Goal: Information Seeking & Learning: Learn about a topic

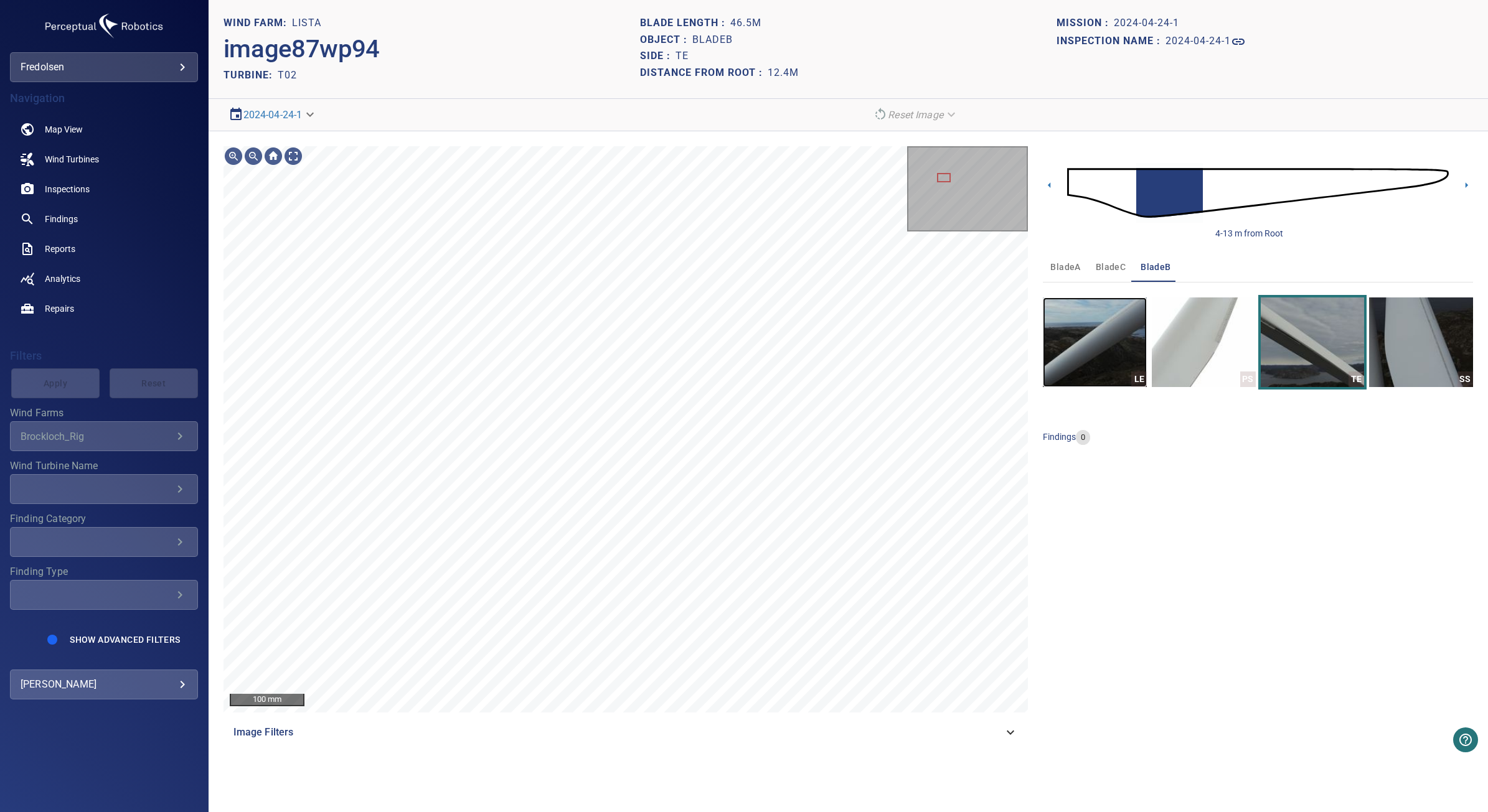
click at [1115, 353] on img "button" at bounding box center [1095, 342] width 104 height 89
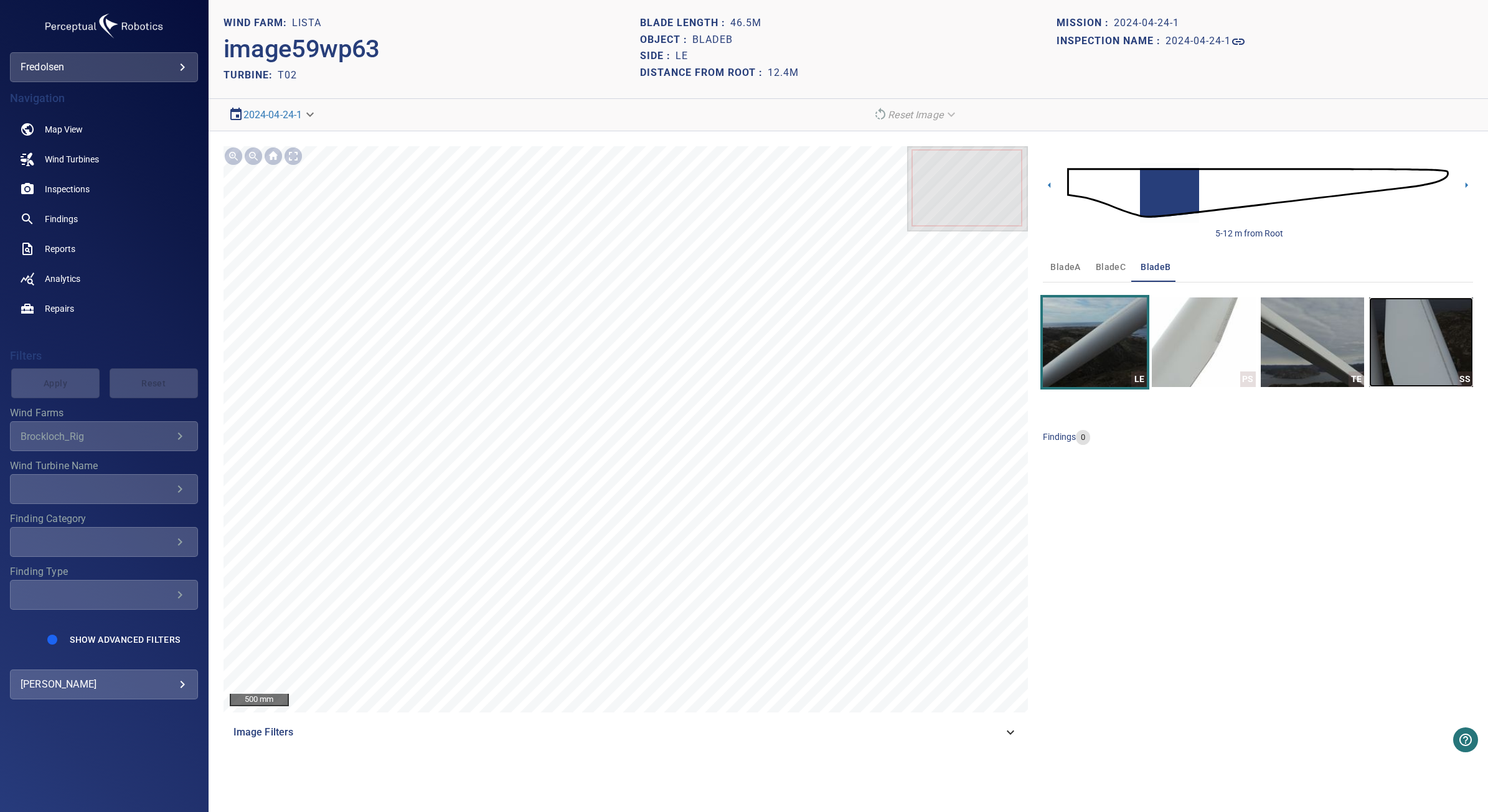
click at [1428, 350] on img "button" at bounding box center [1421, 342] width 104 height 89
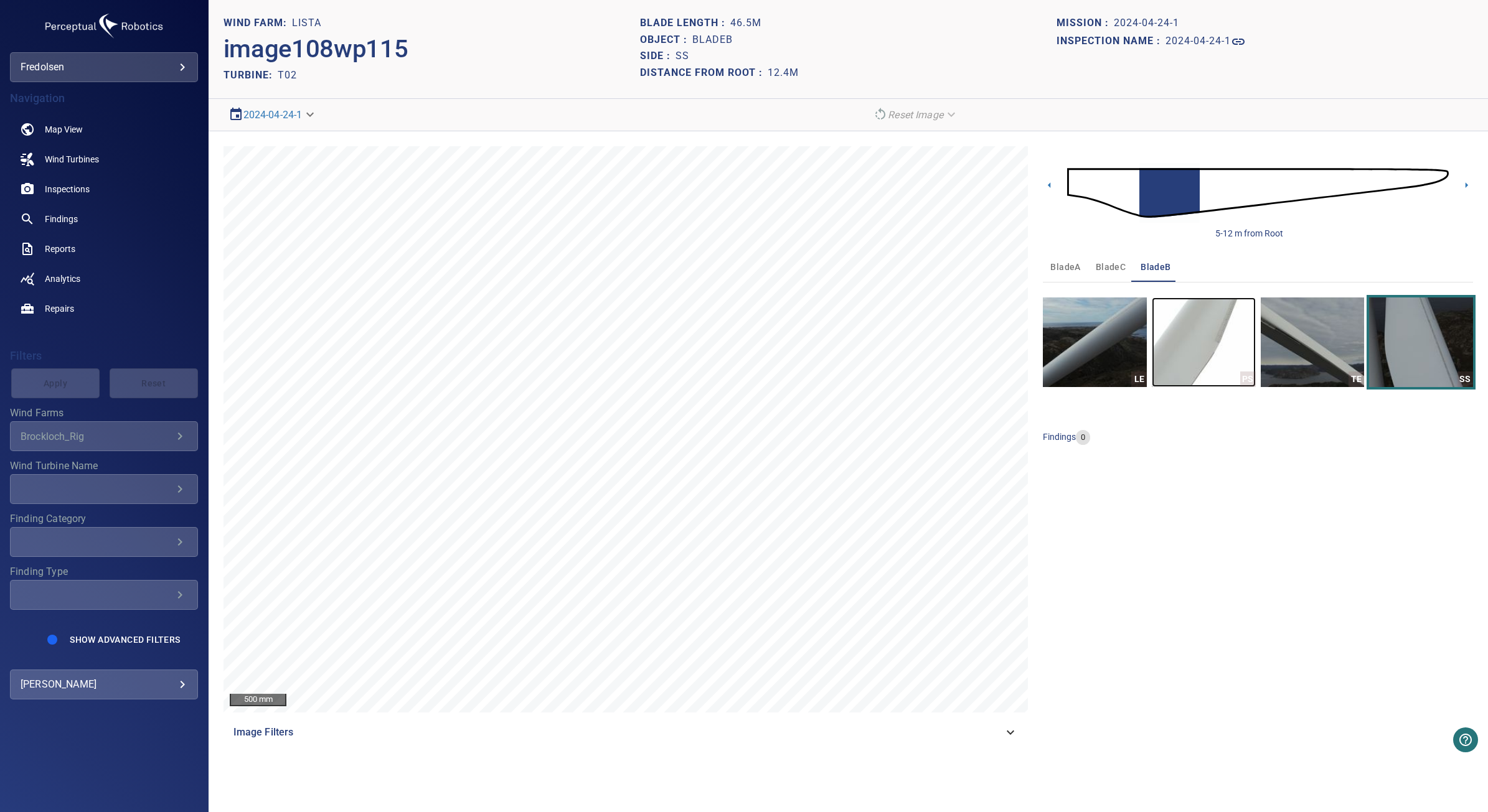
click at [1208, 360] on img "button" at bounding box center [1203, 342] width 104 height 89
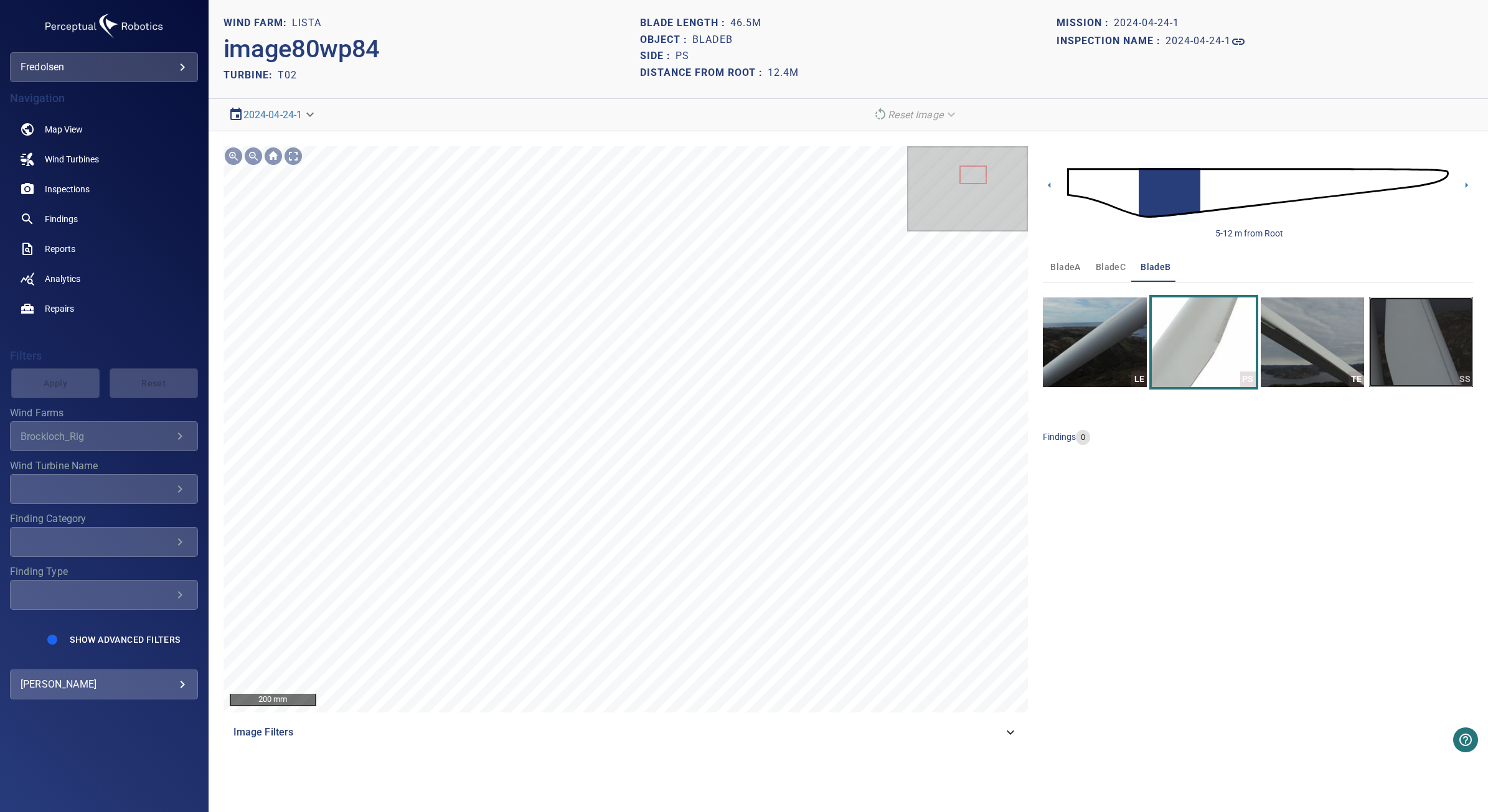
click at [1433, 353] on img "button" at bounding box center [1421, 342] width 104 height 89
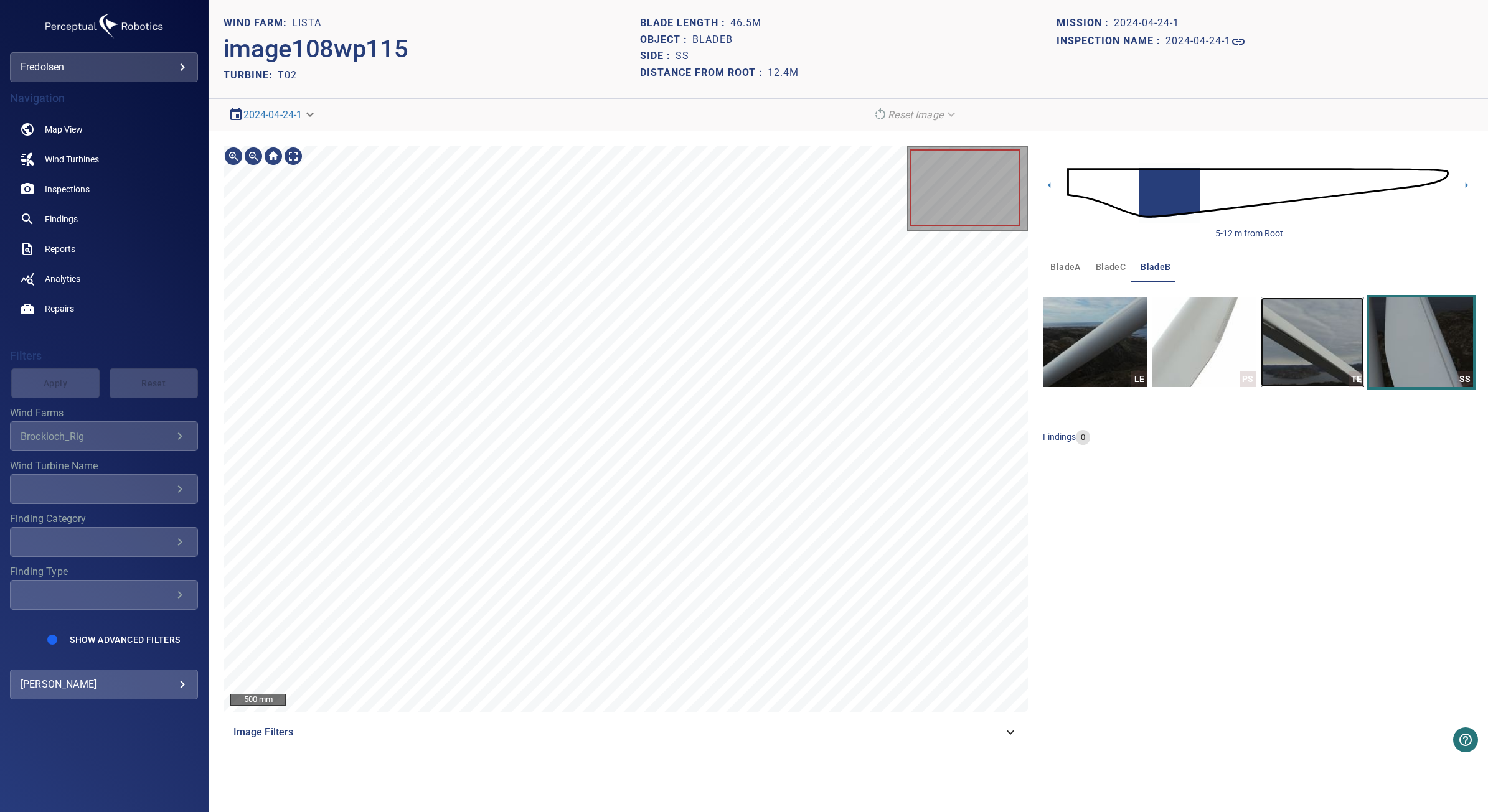
click at [1304, 352] on img "button" at bounding box center [1312, 342] width 104 height 89
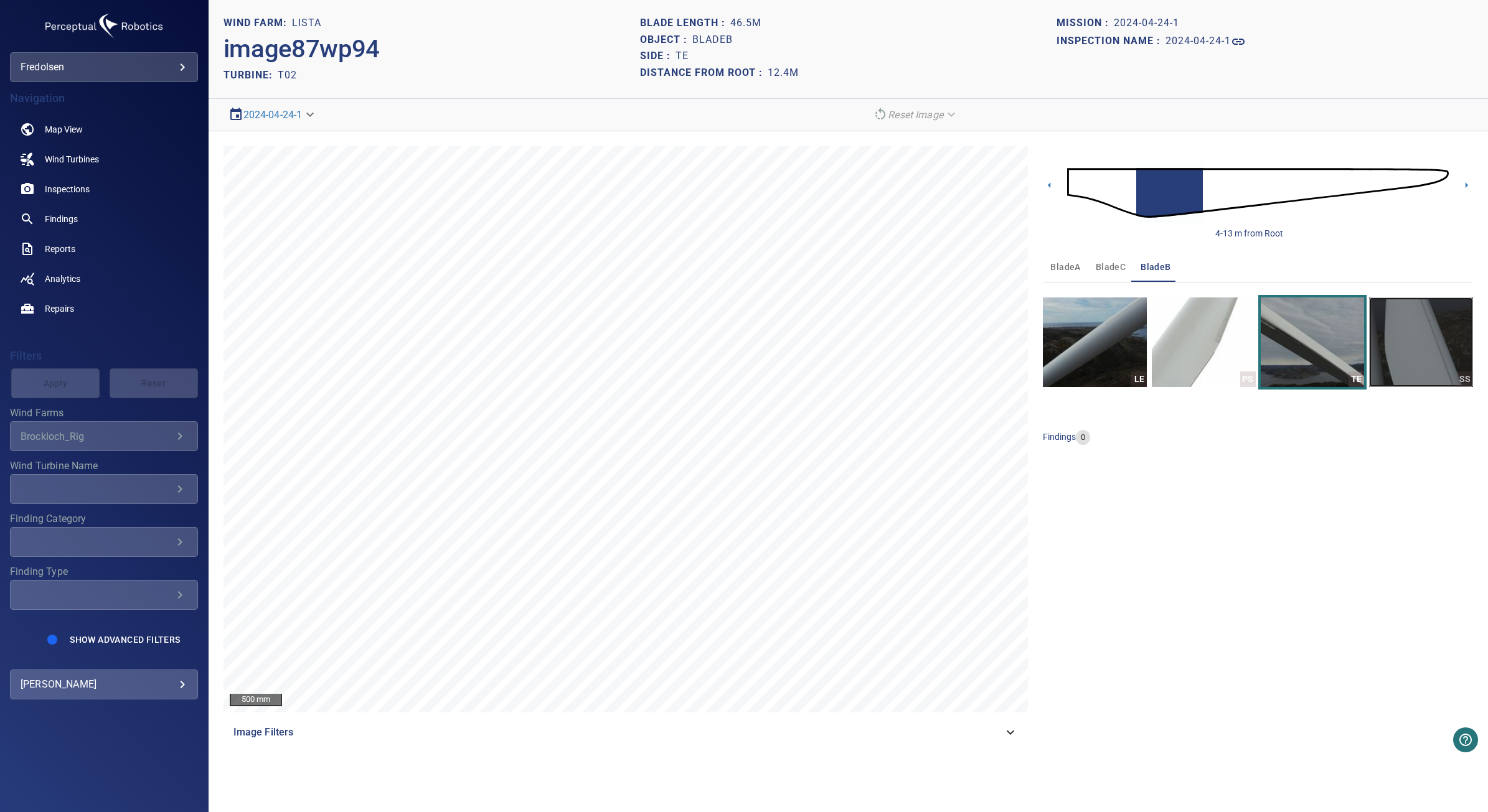
click at [1404, 364] on img "button" at bounding box center [1421, 342] width 104 height 89
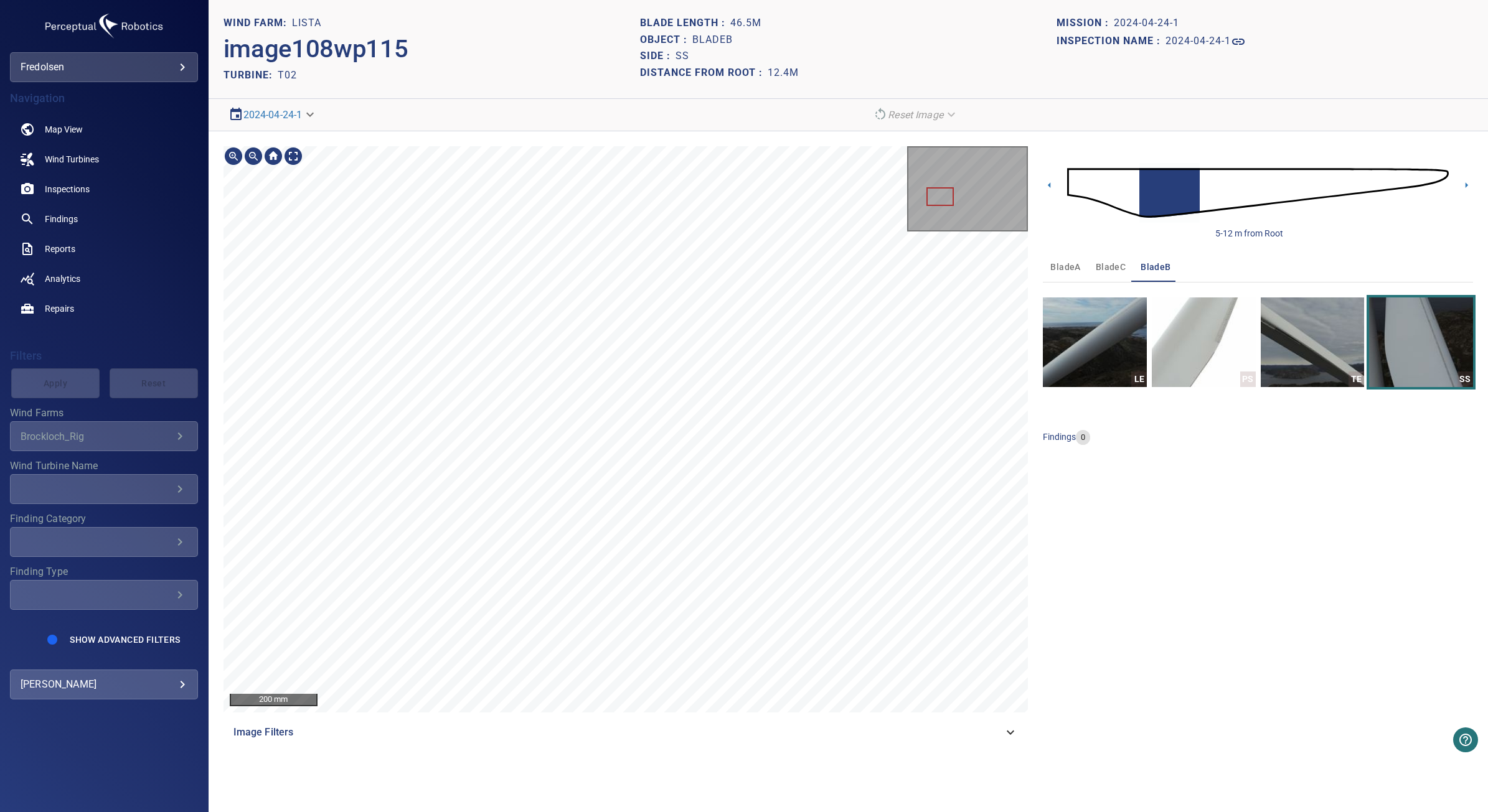
click at [505, 144] on div "200 mm Image Filters 5-12 m from Root bladeA bladeC bladeB LE PS TE SS findings…" at bounding box center [848, 446] width 1279 height 631
click at [730, 811] on html "**********" at bounding box center [744, 406] width 1488 height 812
click at [610, 811] on html "**********" at bounding box center [744, 406] width 1488 height 812
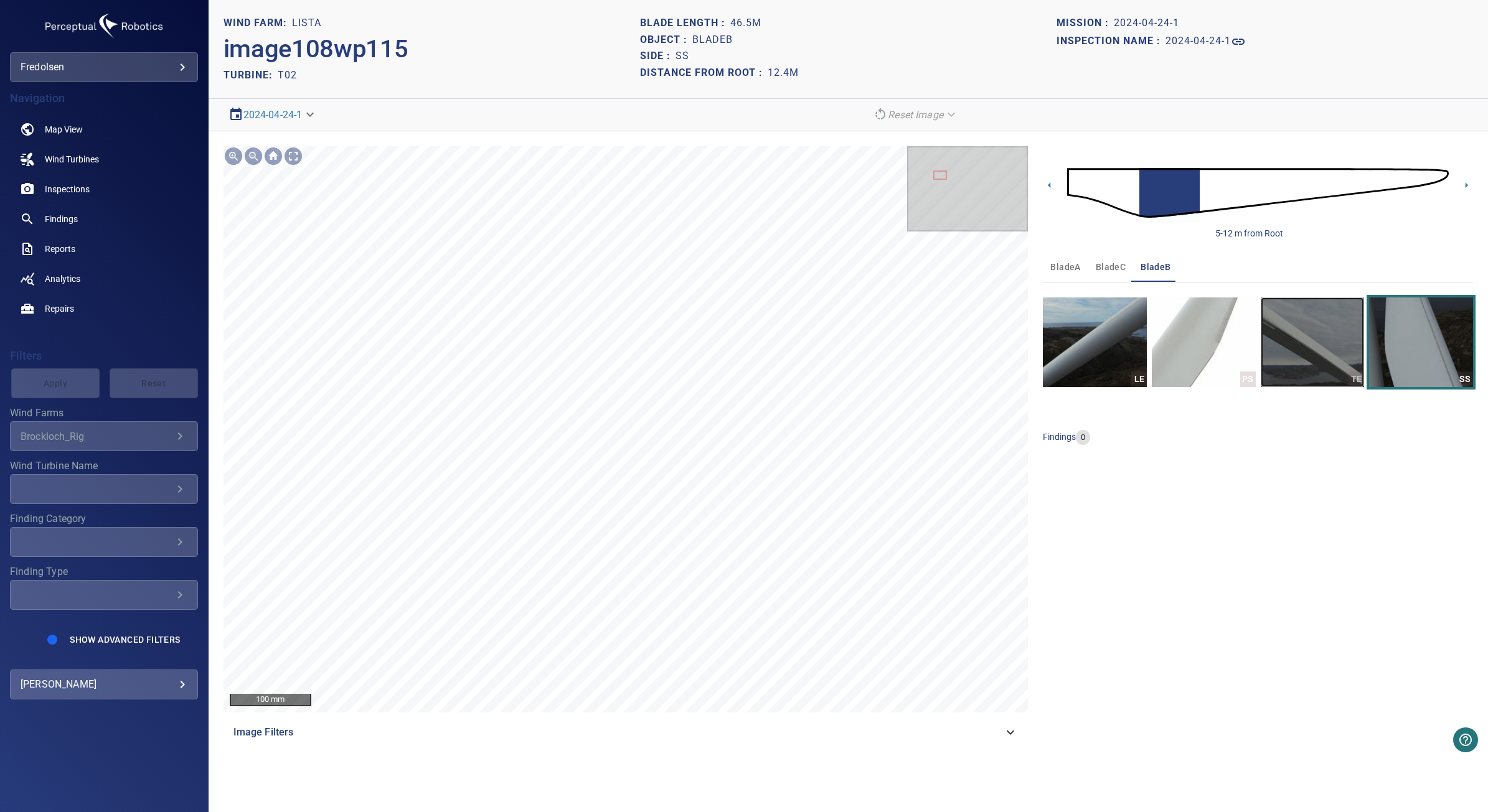
click at [1323, 337] on img "button" at bounding box center [1312, 342] width 104 height 89
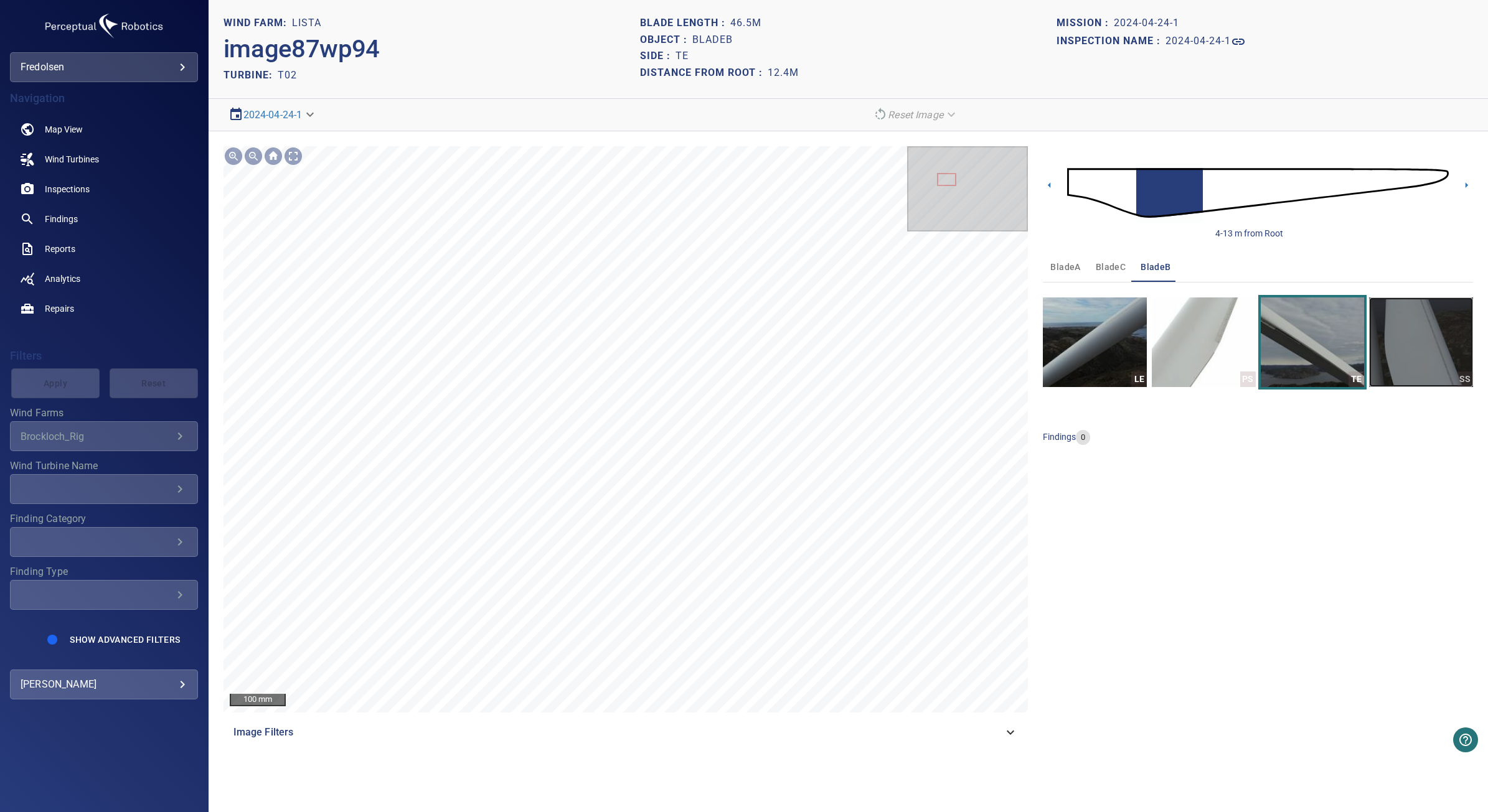
click at [1372, 362] on img "button" at bounding box center [1421, 342] width 104 height 89
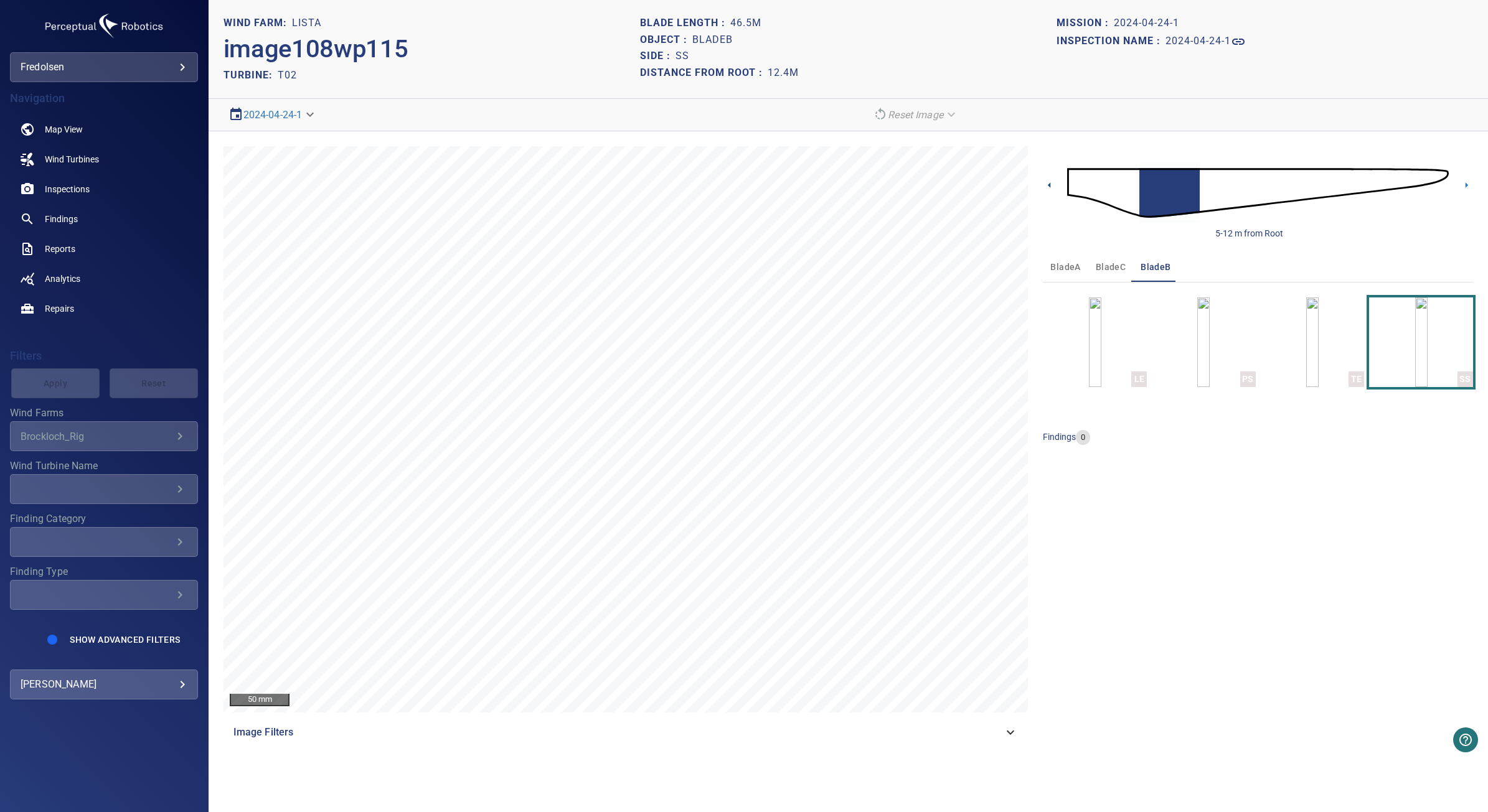
click at [1050, 187] on icon at bounding box center [1049, 185] width 3 height 6
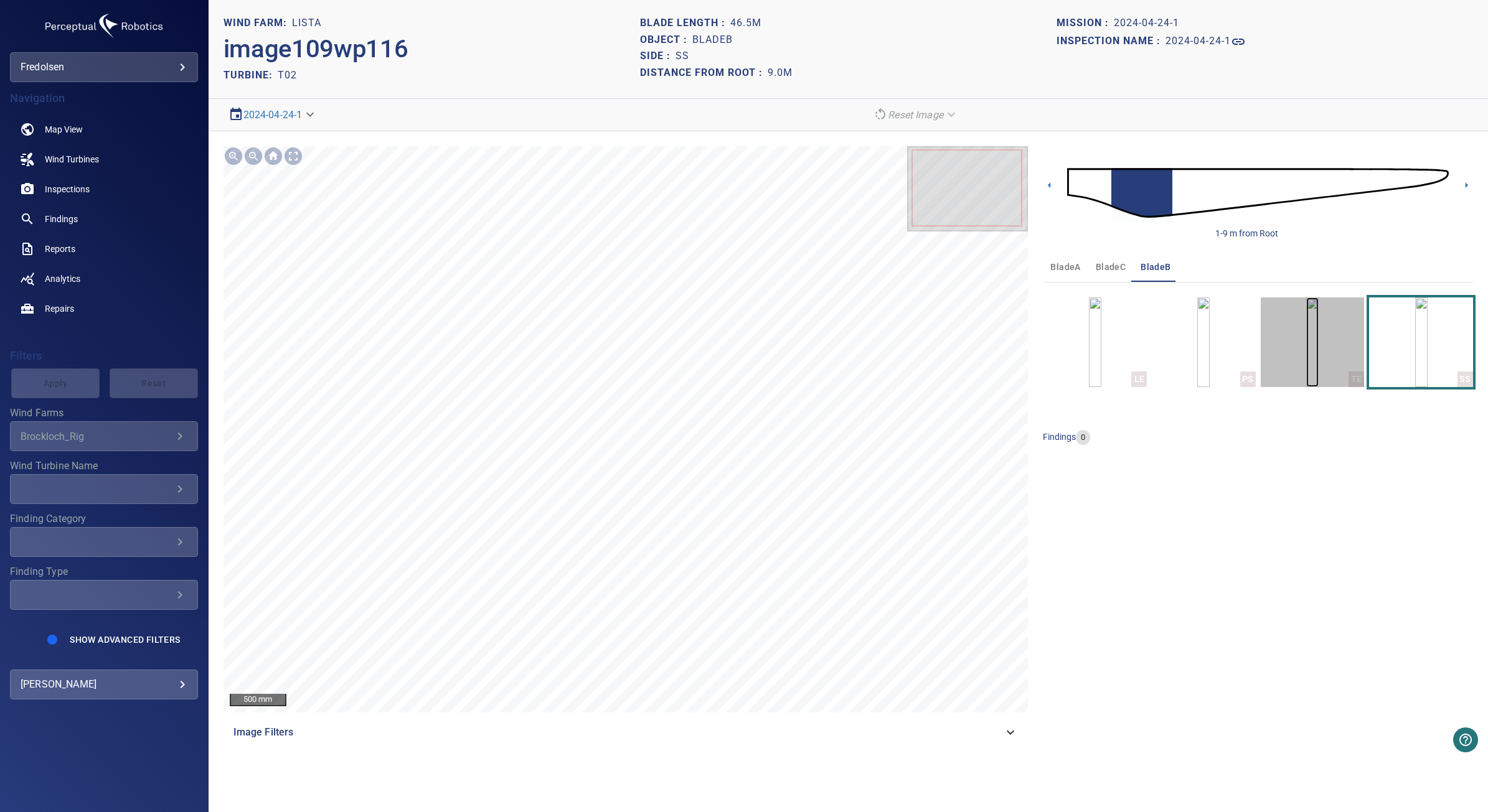
click at [1318, 337] on img "button" at bounding box center [1311, 342] width 12 height 89
